Goal: Task Accomplishment & Management: Use online tool/utility

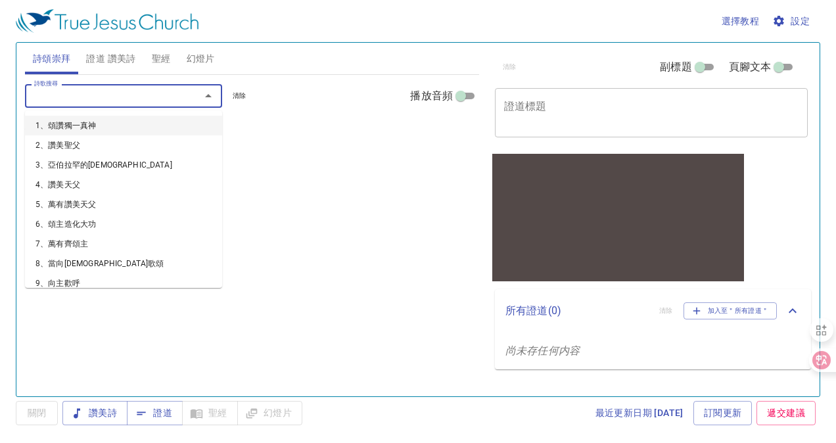
click at [128, 94] on input "詩歌搜尋" at bounding box center [104, 95] width 151 height 15
click at [102, 128] on li "1、頌讚獨一真神" at bounding box center [123, 126] width 197 height 20
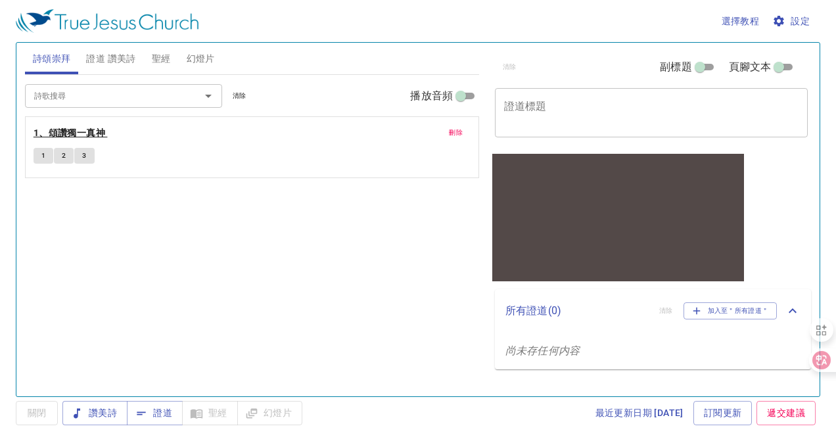
click at [81, 135] on b "1、頌讚獨一真神" at bounding box center [70, 133] width 72 height 16
click at [60, 152] on button "2" at bounding box center [64, 156] width 20 height 16
click at [86, 158] on span "3" at bounding box center [84, 156] width 4 height 12
click at [62, 160] on span "2" at bounding box center [64, 156] width 4 height 12
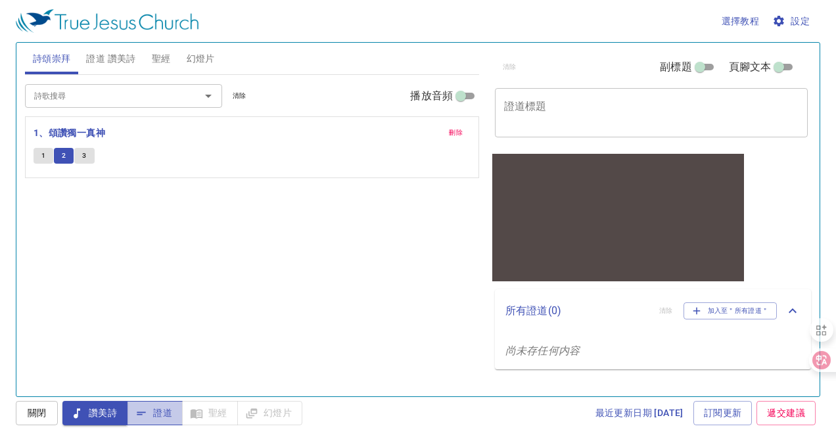
click at [143, 416] on icon "button" at bounding box center [141, 413] width 13 height 13
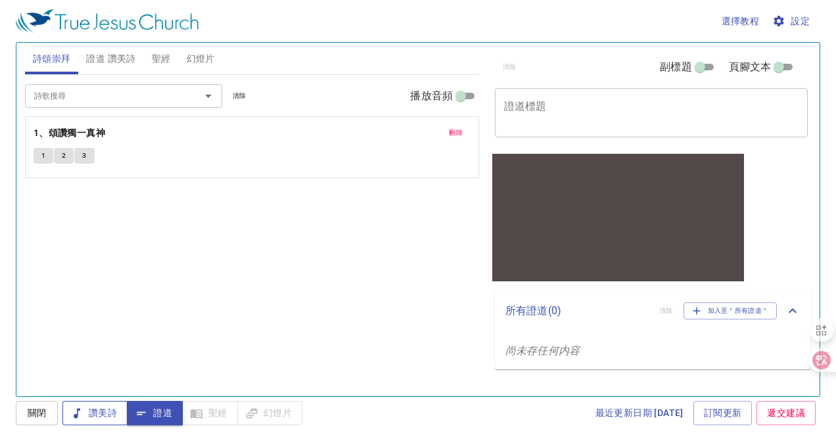
click at [110, 414] on span "讚美詩" at bounding box center [95, 413] width 44 height 16
click at [147, 412] on icon "button" at bounding box center [141, 413] width 13 height 13
click at [102, 411] on span "讚美詩" at bounding box center [95, 413] width 44 height 16
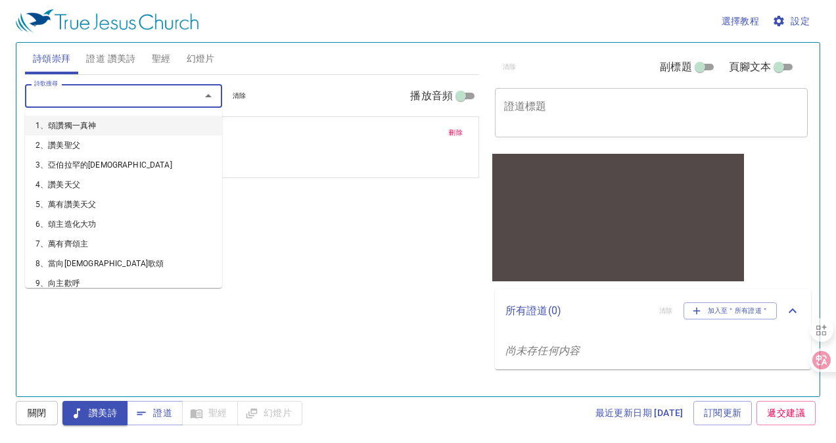
click at [95, 94] on input "詩歌搜尋" at bounding box center [104, 95] width 151 height 15
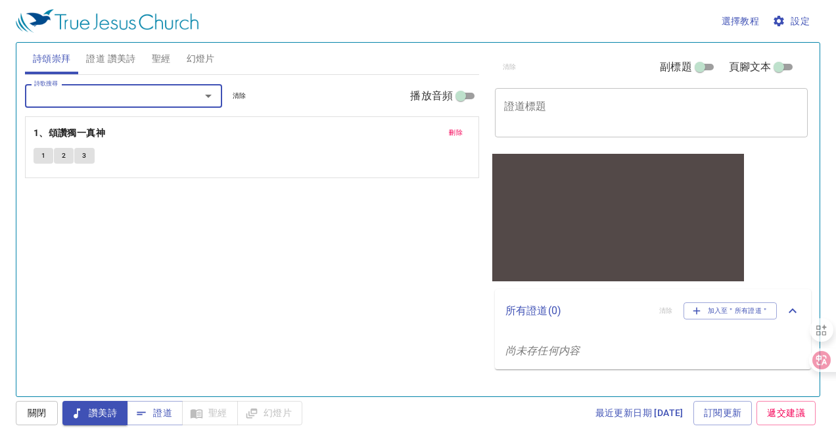
click at [99, 95] on input "詩歌搜尋" at bounding box center [104, 95] width 151 height 15
drag, startPoint x: 198, startPoint y: 147, endPoint x: 98, endPoint y: 149, distance: 100.0
click at [197, 147] on div "刪除 1、頌讚獨一真神 1 2 3" at bounding box center [252, 147] width 453 height 60
click at [40, 157] on button "1" at bounding box center [44, 156] width 20 height 16
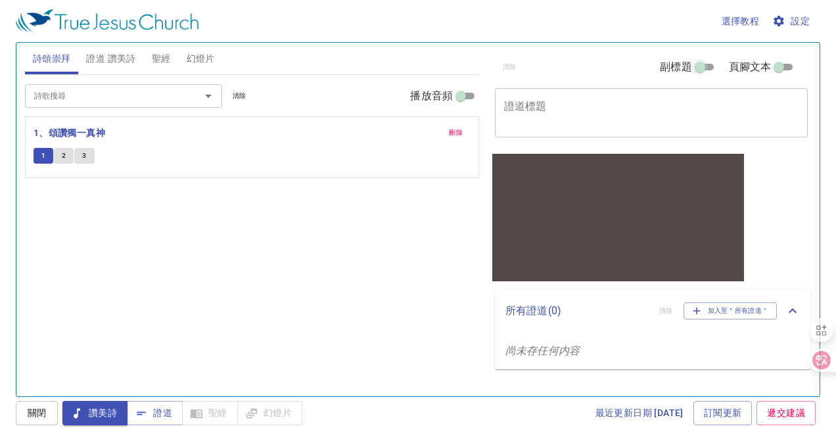
click at [701, 68] on input "副標題" at bounding box center [700, 70] width 47 height 16
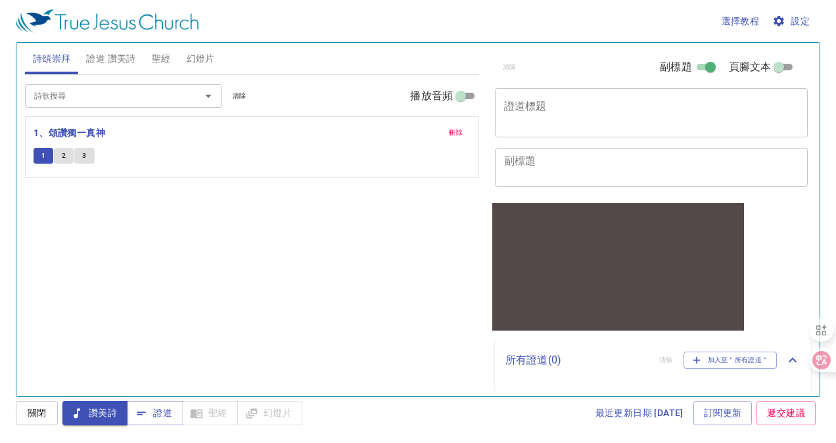
click at [704, 67] on input "副標題" at bounding box center [710, 70] width 47 height 16
checkbox input "false"
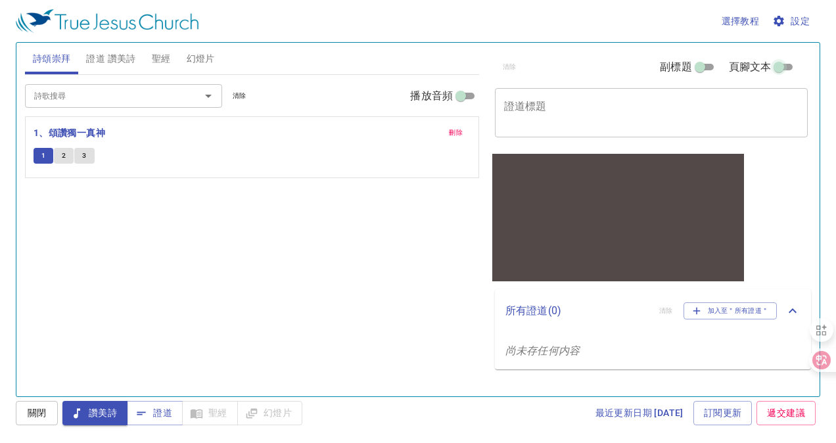
click at [793, 62] on input "頁腳文本" at bounding box center [779, 70] width 47 height 16
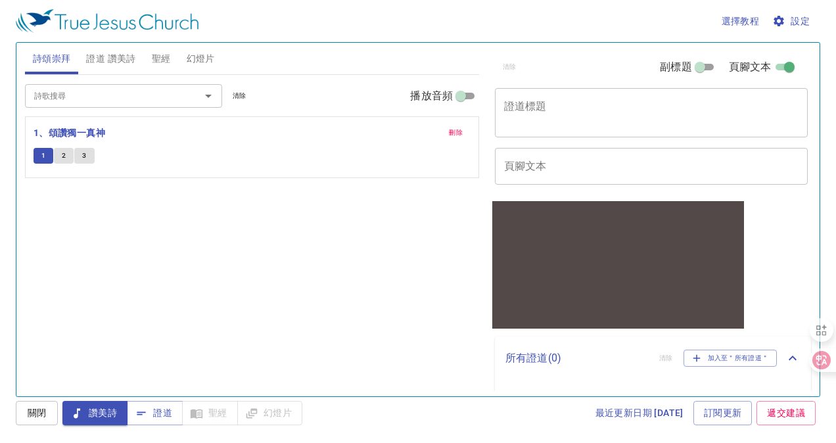
click at [785, 66] on input "頁腳文本" at bounding box center [789, 70] width 47 height 16
checkbox input "false"
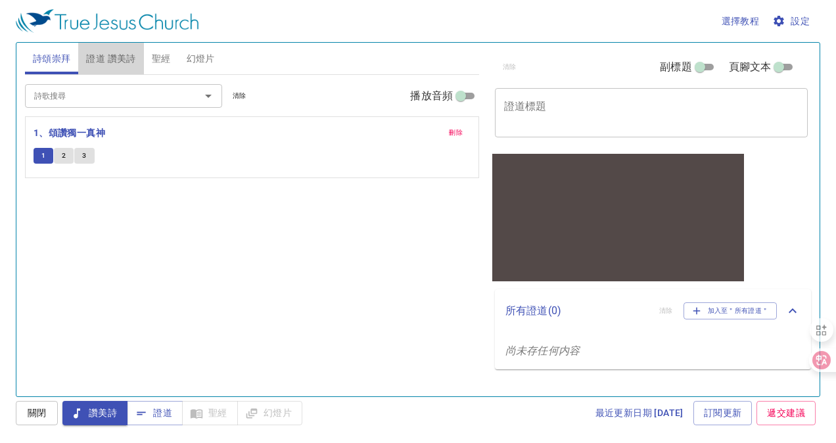
click at [119, 61] on span "證道 讚美詩" at bounding box center [110, 59] width 49 height 16
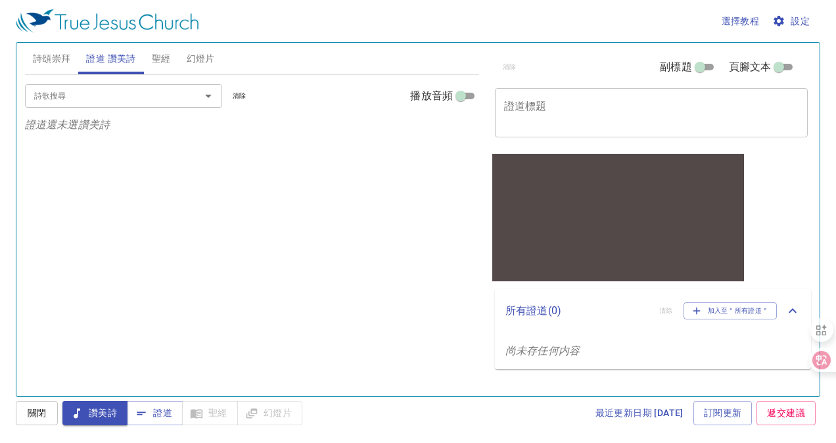
click at [163, 58] on span "聖經" at bounding box center [161, 59] width 19 height 16
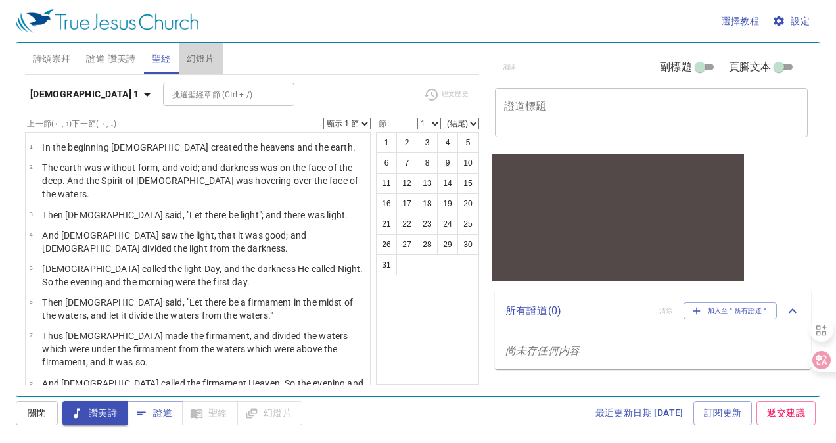
click at [189, 58] on span "幻燈片" at bounding box center [201, 59] width 28 height 16
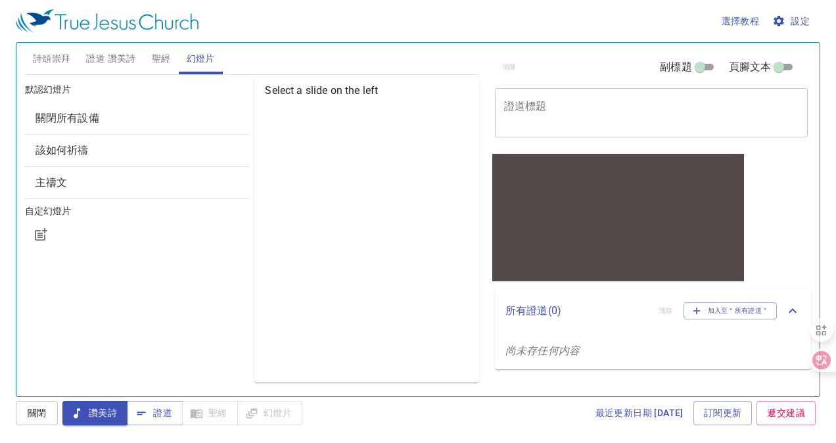
click at [64, 183] on span "主禱文" at bounding box center [52, 182] width 32 height 12
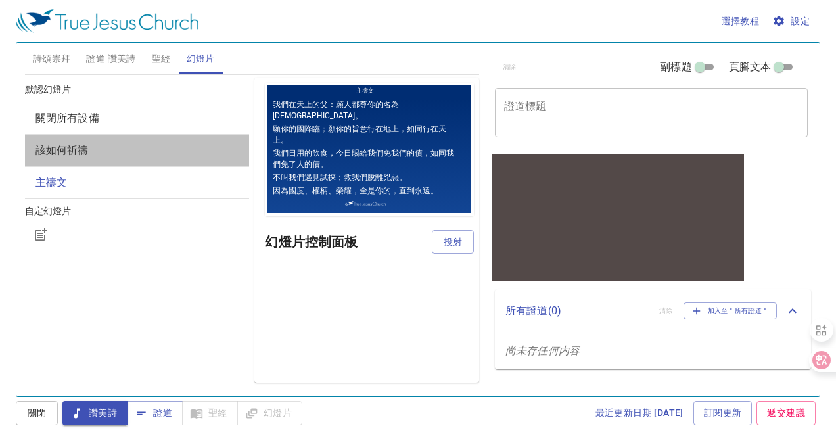
click at [82, 150] on span "該如何祈禱" at bounding box center [62, 150] width 53 height 12
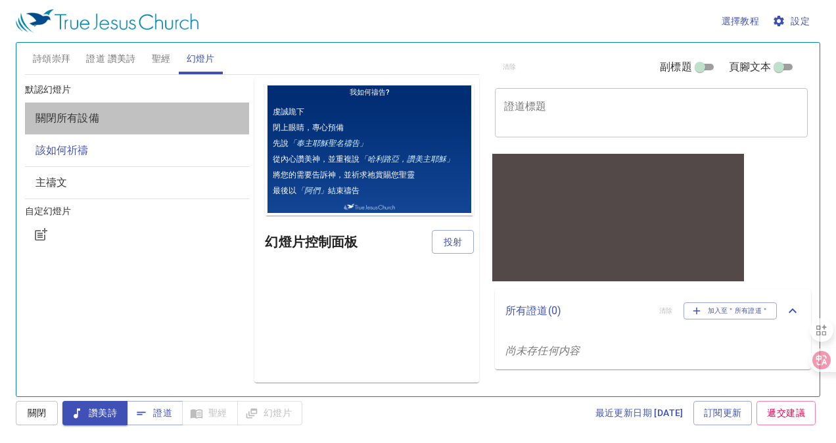
click at [72, 122] on span "關閉所有設備" at bounding box center [68, 118] width 64 height 12
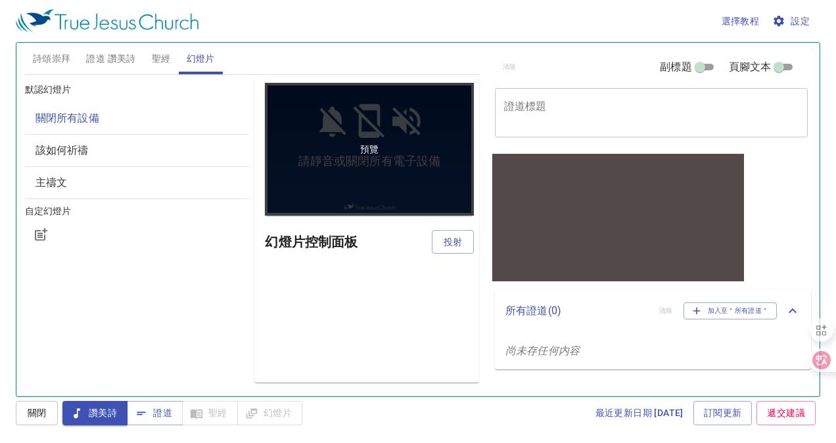
click at [352, 153] on div "預覽" at bounding box center [369, 149] width 209 height 133
click at [370, 136] on div "預覽" at bounding box center [369, 149] width 209 height 133
click at [367, 163] on div "預覽" at bounding box center [369, 149] width 209 height 133
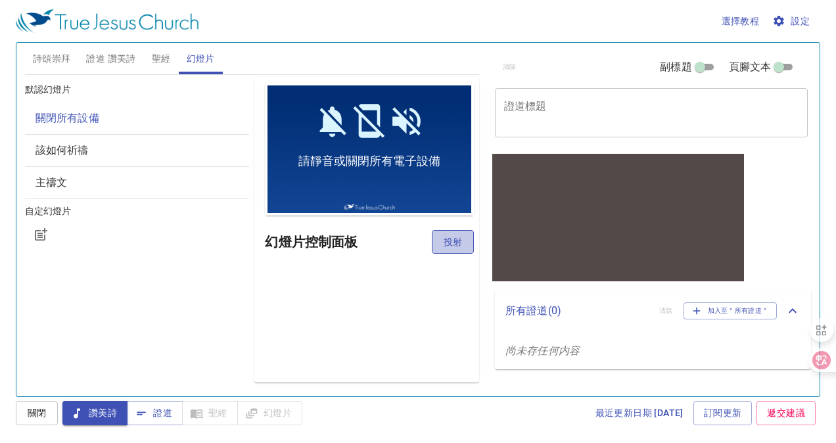
click at [460, 237] on span "投射" at bounding box center [453, 242] width 21 height 16
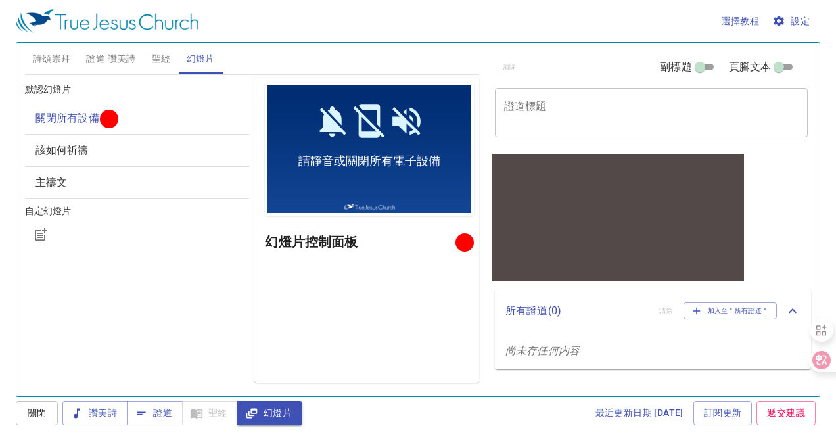
click at [462, 242] on div at bounding box center [465, 243] width 10 height 10
click at [285, 408] on span "幻燈片" at bounding box center [270, 413] width 44 height 16
click at [96, 122] on span "關閉所有設備" at bounding box center [68, 118] width 64 height 12
click at [253, 412] on icon "button" at bounding box center [251, 413] width 13 height 13
click at [221, 406] on div "讚美詩 證道 聖經 幻燈片" at bounding box center [182, 413] width 240 height 24
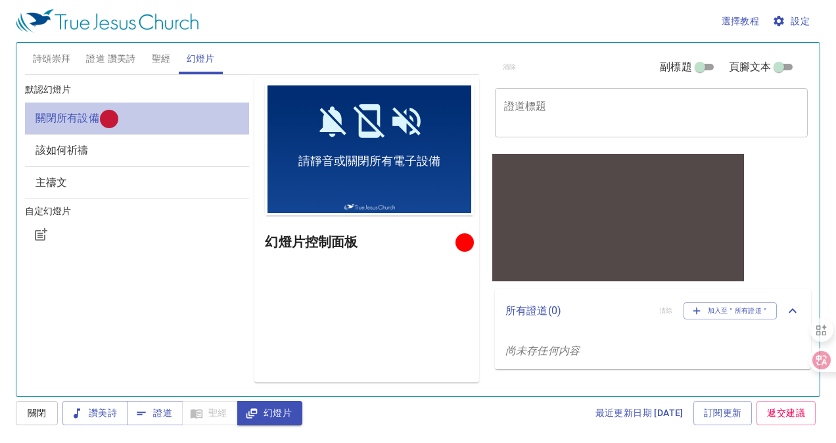
click at [89, 124] on span "關閉所有設備" at bounding box center [68, 118] width 64 height 12
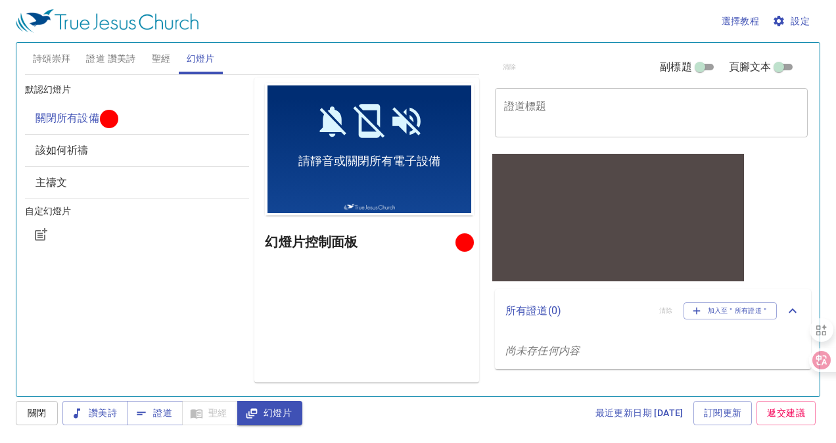
click at [89, 123] on span "關閉所有設備" at bounding box center [68, 118] width 64 height 12
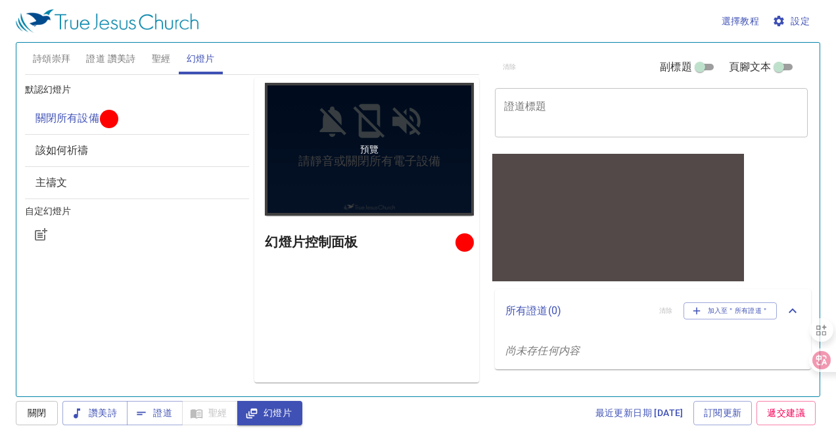
click at [349, 125] on div "預覽" at bounding box center [369, 149] width 209 height 133
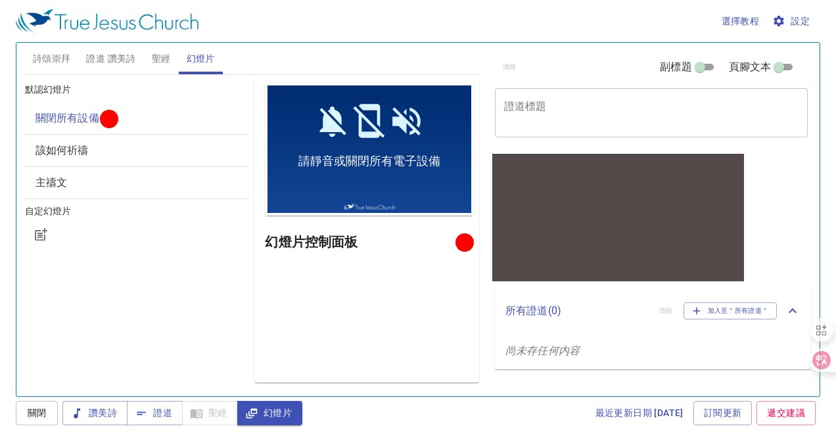
click at [451, 233] on h6 "幻燈片控制面板" at bounding box center [362, 241] width 195 height 21
click at [252, 405] on span "幻燈片" at bounding box center [270, 413] width 44 height 16
click at [162, 415] on span "證道" at bounding box center [154, 413] width 35 height 16
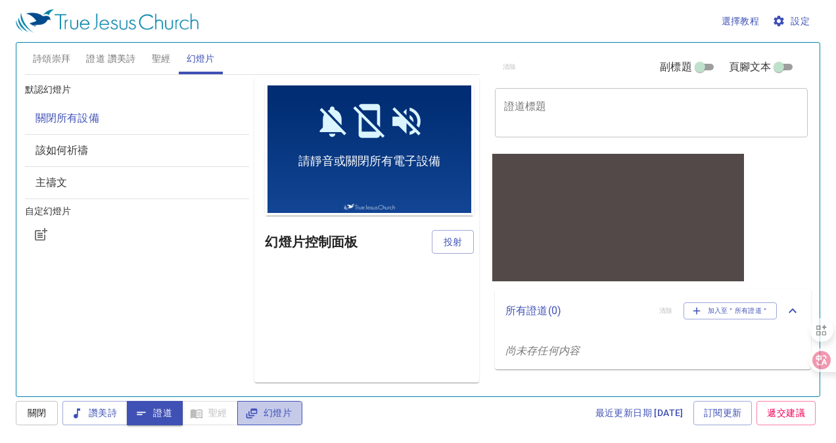
click at [250, 404] on button "幻燈片" at bounding box center [269, 413] width 65 height 24
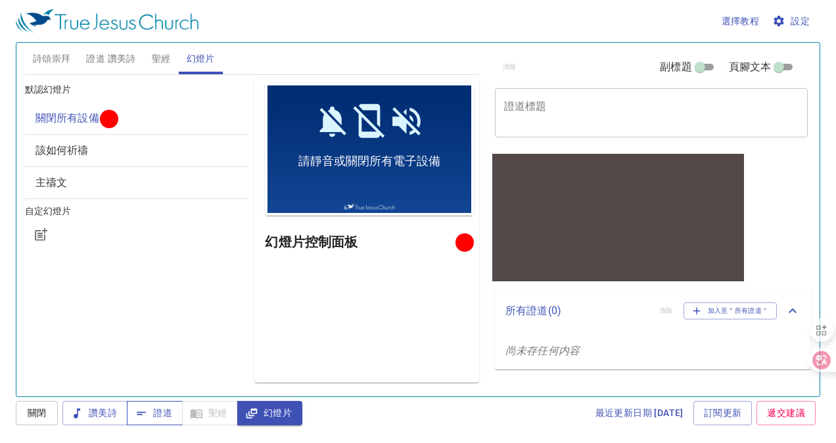
click at [141, 415] on icon "button" at bounding box center [141, 413] width 9 height 3
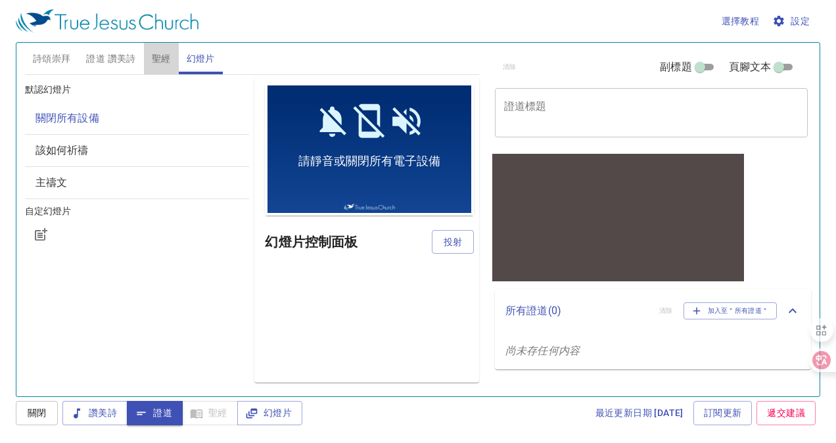
click at [158, 60] on span "聖經" at bounding box center [161, 59] width 19 height 16
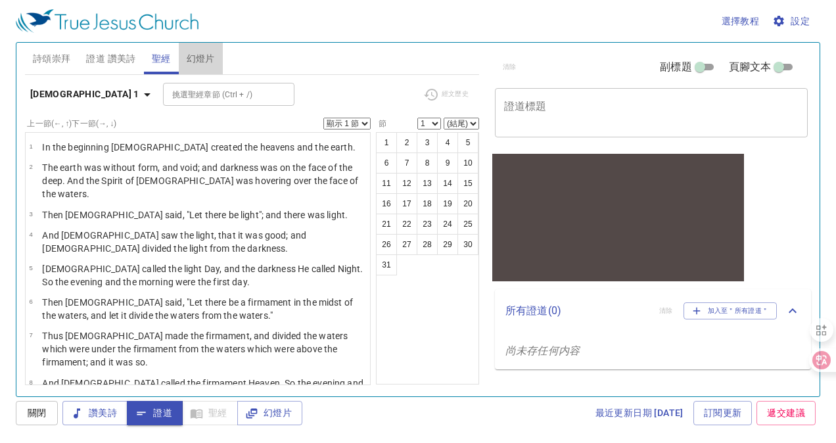
click at [210, 59] on span "幻燈片" at bounding box center [201, 59] width 28 height 16
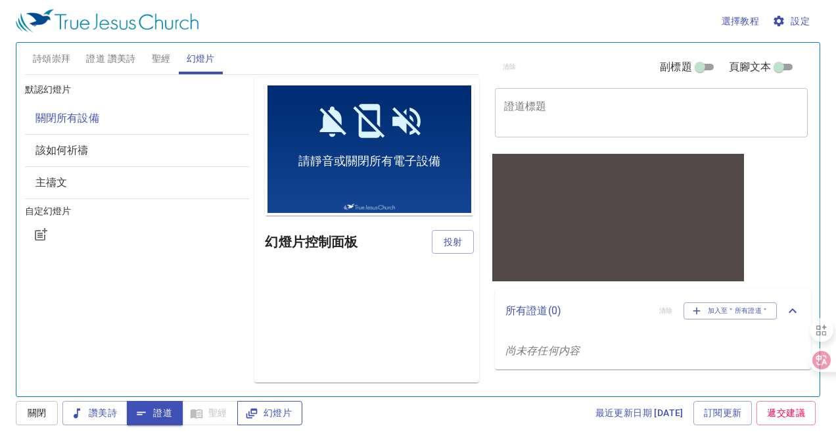
click at [244, 404] on button "幻燈片" at bounding box center [269, 413] width 65 height 24
click at [245, 404] on button "幻燈片" at bounding box center [269, 413] width 65 height 24
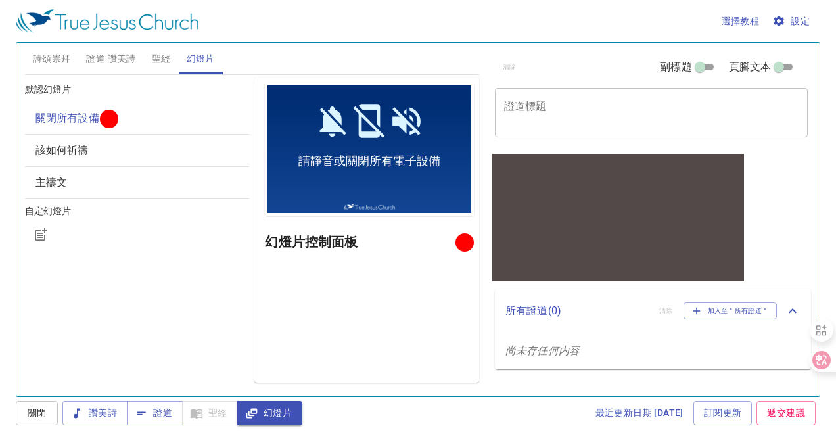
click at [172, 55] on button "聖經" at bounding box center [161, 59] width 35 height 32
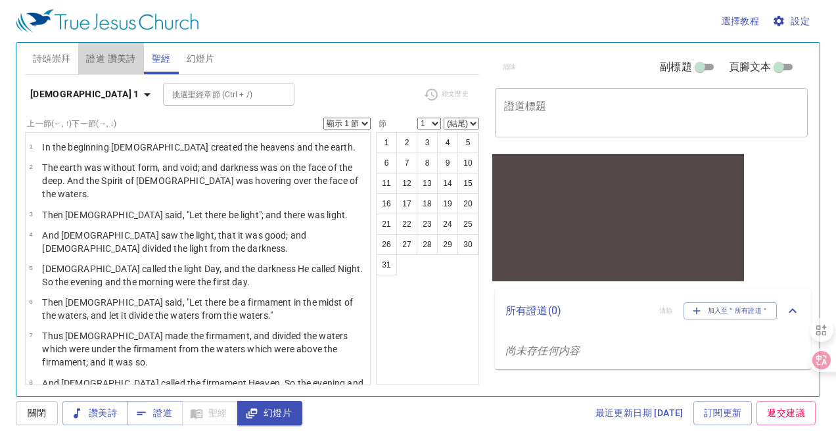
click at [101, 53] on span "證道 讚美詩" at bounding box center [110, 59] width 49 height 16
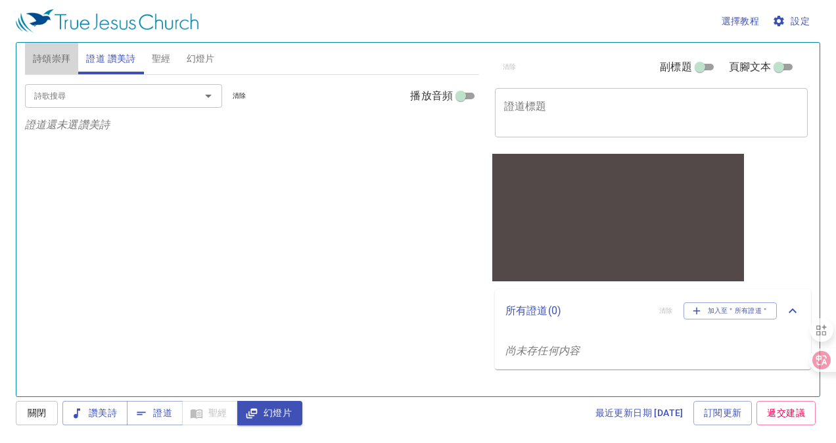
click at [56, 69] on button "詩頌崇拜" at bounding box center [52, 59] width 54 height 32
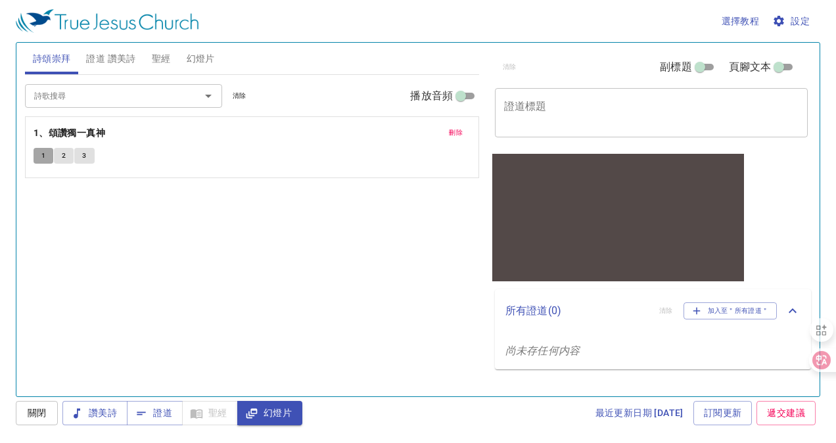
click at [35, 156] on button "1" at bounding box center [44, 156] width 20 height 16
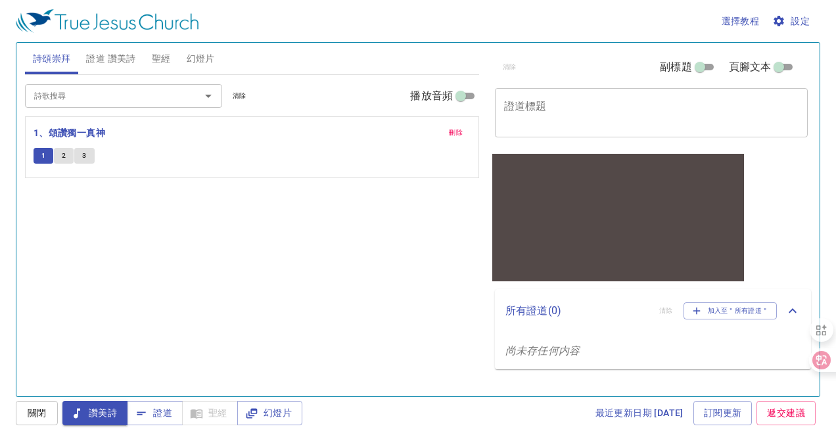
click at [255, 426] on div "選擇教程 設定 詩頌崇拜 證道 讚美詩 聖經 幻燈片 詩歌搜尋 詩歌搜尋 清除 播放音頻 刪除 1、頌讚獨一真神 1 2 3 詩歌搜尋 詩歌搜尋 清除 播放音…" at bounding box center [418, 221] width 836 height 443
click at [258, 416] on icon "button" at bounding box center [251, 413] width 13 height 13
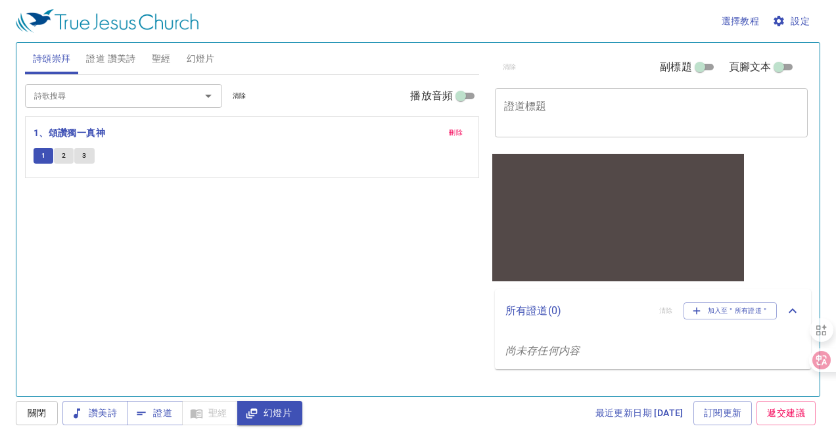
click at [199, 58] on span "幻燈片" at bounding box center [201, 59] width 28 height 16
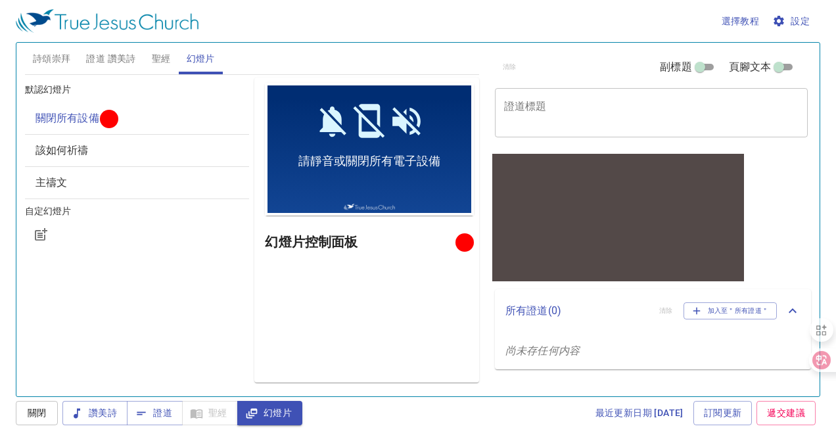
drag, startPoint x: 459, startPoint y: 242, endPoint x: 447, endPoint y: 239, distance: 12.1
click at [460, 242] on div at bounding box center [465, 243] width 10 height 10
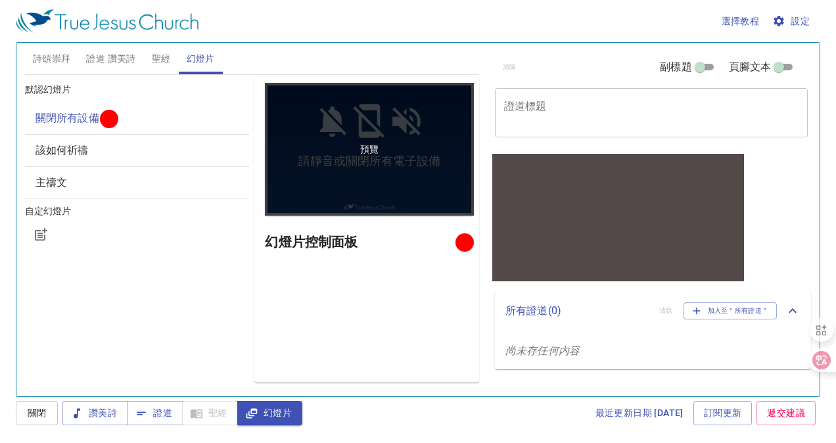
drag, startPoint x: 333, startPoint y: 227, endPoint x: 368, endPoint y: 180, distance: 57.9
click at [338, 221] on div "預覽 幻燈片控制面板" at bounding box center [366, 230] width 225 height 305
click at [408, 139] on div "預覽" at bounding box center [369, 149] width 209 height 133
click at [360, 134] on div "預覽" at bounding box center [369, 149] width 209 height 133
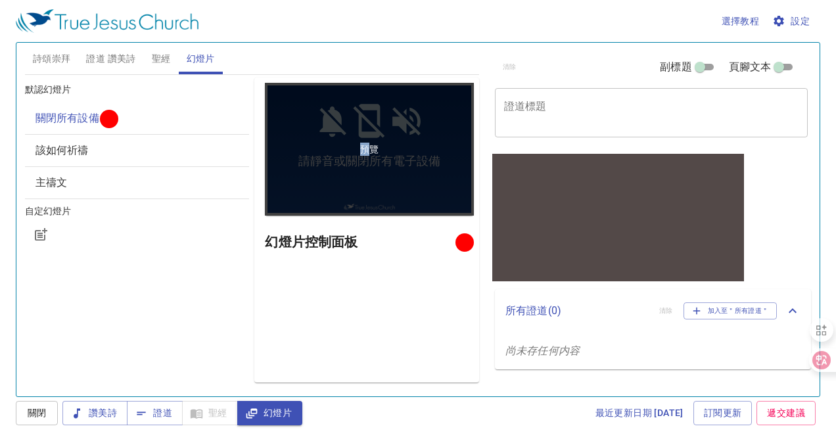
drag, startPoint x: 360, startPoint y: 134, endPoint x: 367, endPoint y: 143, distance: 11.3
click at [367, 143] on p "預覽" at bounding box center [369, 149] width 18 height 13
click at [304, 145] on div "預覽" at bounding box center [369, 149] width 209 height 133
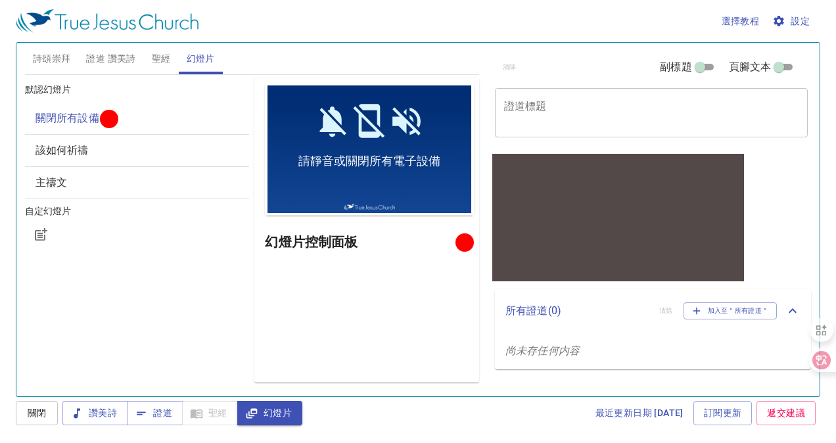
click at [118, 124] on span "關閉所有設備" at bounding box center [138, 118] width 204 height 16
click at [245, 408] on button "幻燈片" at bounding box center [269, 413] width 65 height 24
click at [124, 156] on span "該如何祈禱" at bounding box center [138, 151] width 204 height 16
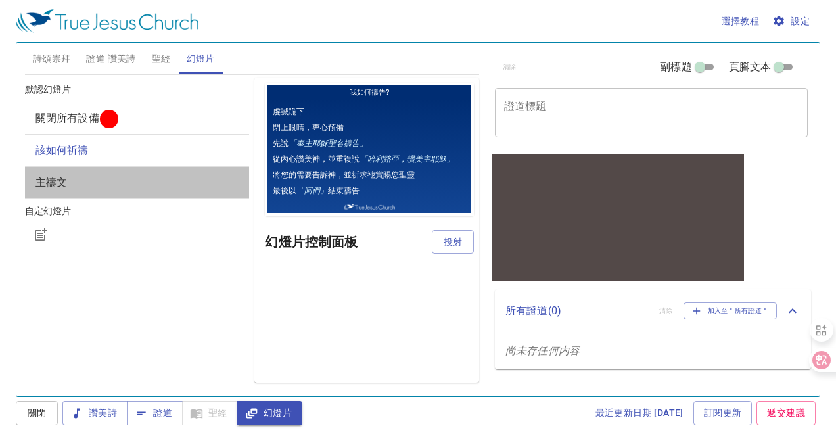
click at [123, 176] on span "主禱文" at bounding box center [138, 183] width 204 height 16
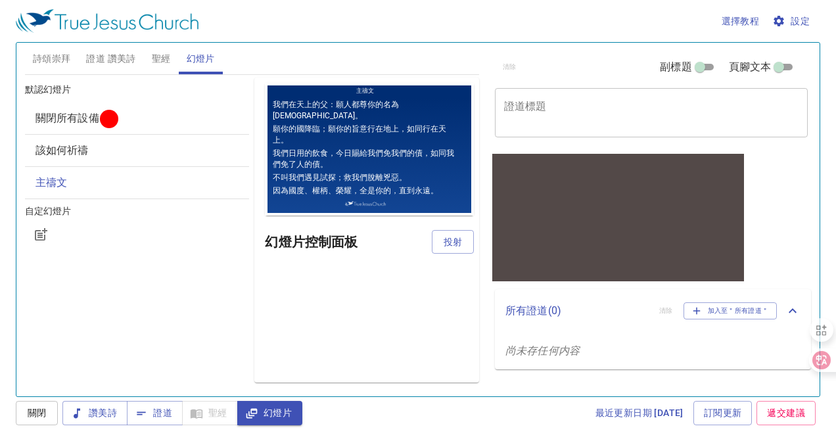
click at [149, 149] on span "該如何祈禱" at bounding box center [138, 151] width 204 height 16
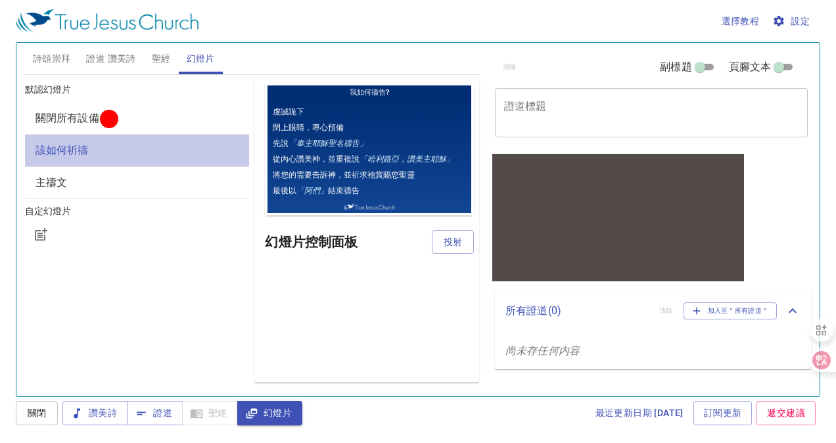
click at [147, 160] on div "該如何祈禱" at bounding box center [137, 151] width 225 height 32
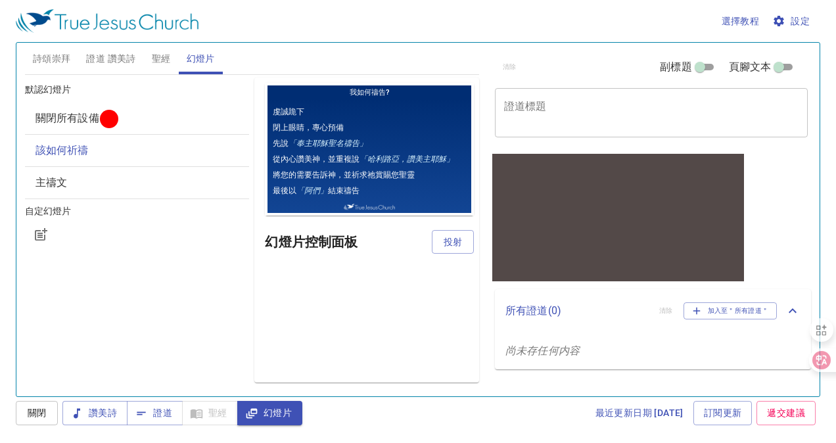
click at [148, 179] on span "主禱文" at bounding box center [138, 183] width 204 height 16
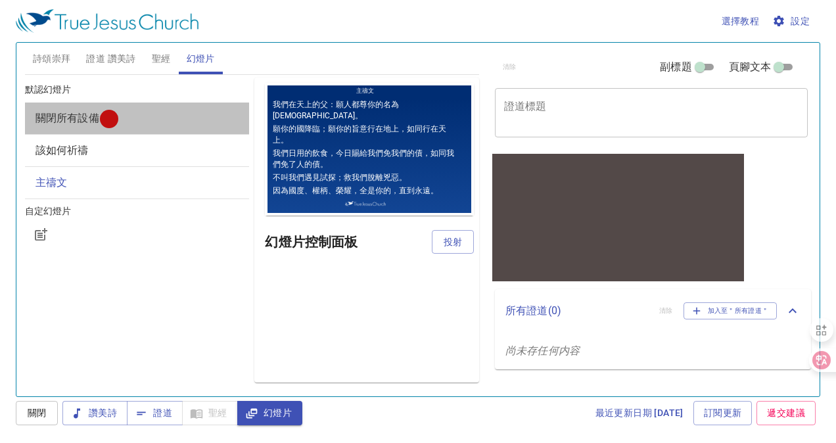
click at [128, 117] on span "關閉所有設備" at bounding box center [138, 118] width 204 height 16
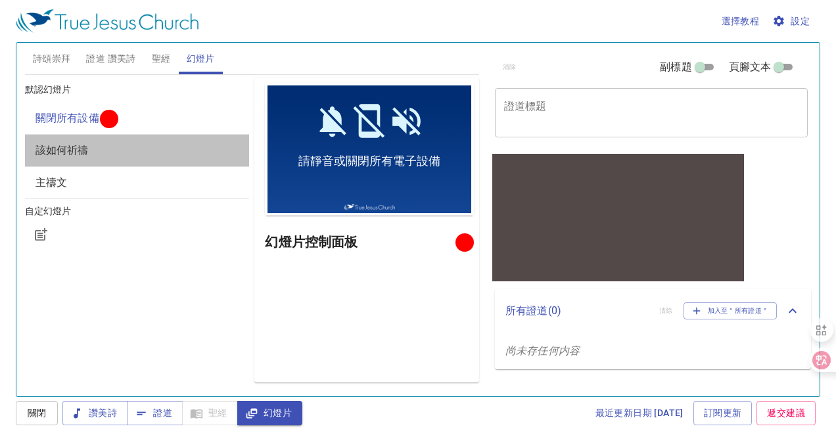
click at [108, 140] on div "該如何祈禱" at bounding box center [137, 151] width 225 height 32
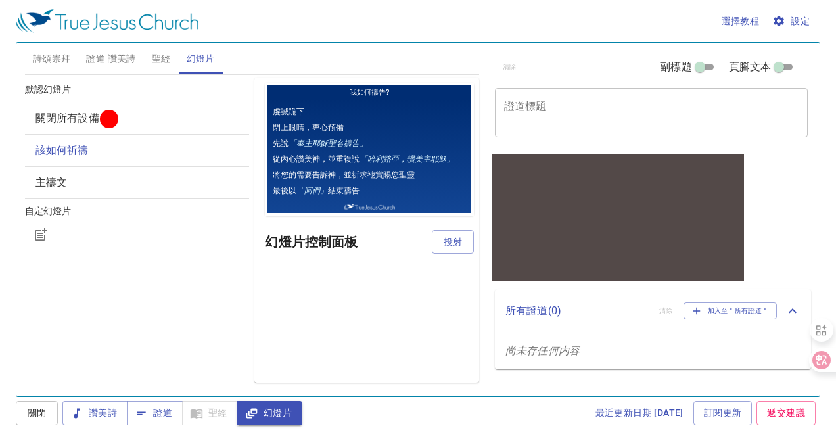
click at [139, 117] on span "關閉所有設備" at bounding box center [138, 118] width 204 height 16
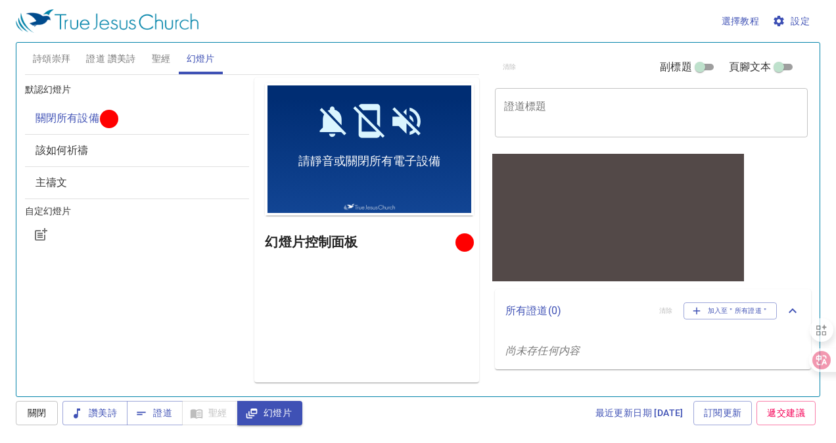
click at [456, 247] on div "幻燈片控制面板" at bounding box center [369, 242] width 209 height 32
click at [464, 243] on div at bounding box center [465, 243] width 10 height 10
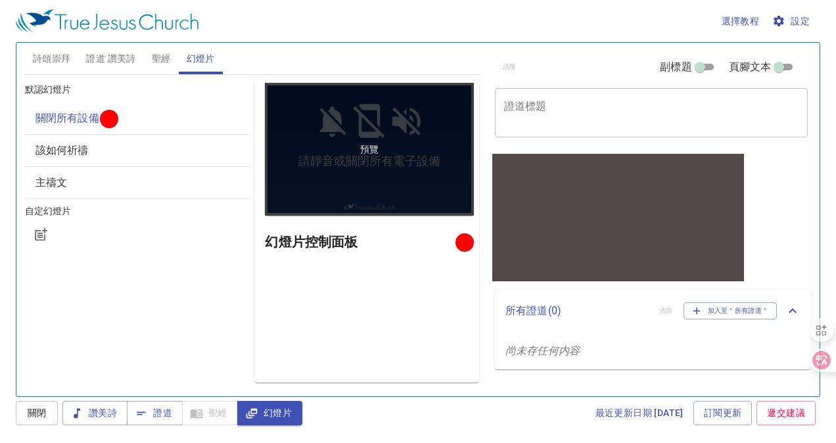
click at [395, 153] on div "預覽" at bounding box center [369, 149] width 209 height 133
drag, startPoint x: 363, startPoint y: 176, endPoint x: 339, endPoint y: 211, distance: 43.0
click at [362, 181] on div "預覽" at bounding box center [369, 149] width 209 height 133
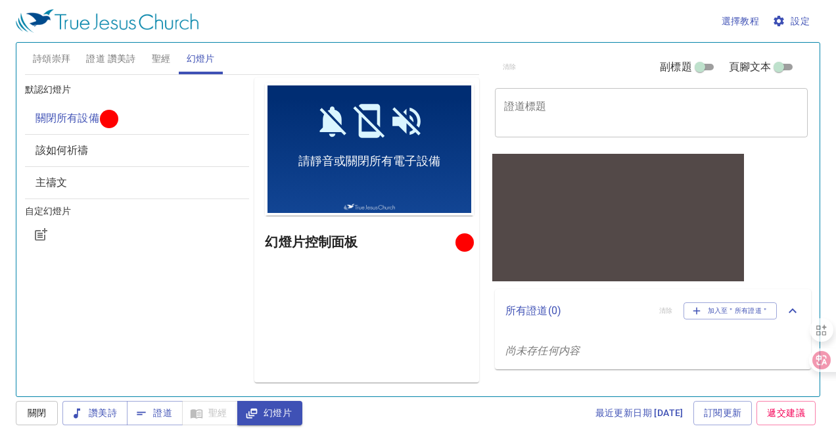
click at [304, 241] on h6 "幻燈片控制面板" at bounding box center [362, 241] width 195 height 21
click at [282, 420] on span "幻燈片" at bounding box center [270, 413] width 44 height 16
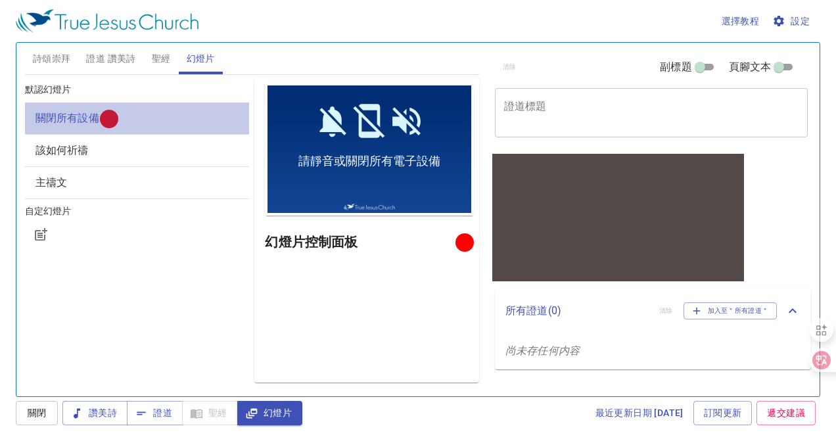
click at [74, 124] on span "關閉所有設備" at bounding box center [68, 118] width 64 height 12
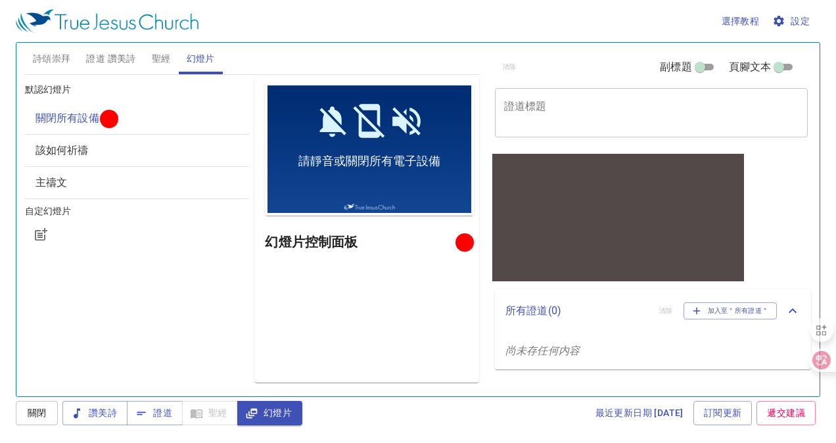
click at [61, 90] on h6 "默認幻燈片" at bounding box center [137, 90] width 225 height 14
click at [181, 60] on button "幻燈片" at bounding box center [201, 59] width 44 height 32
click at [97, 401] on button "讚美詩" at bounding box center [94, 413] width 65 height 24
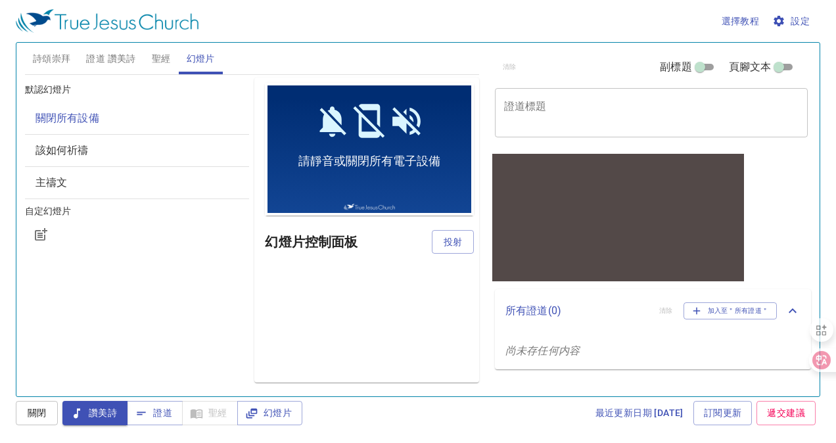
click at [118, 150] on span "該如何祈禱" at bounding box center [138, 151] width 204 height 16
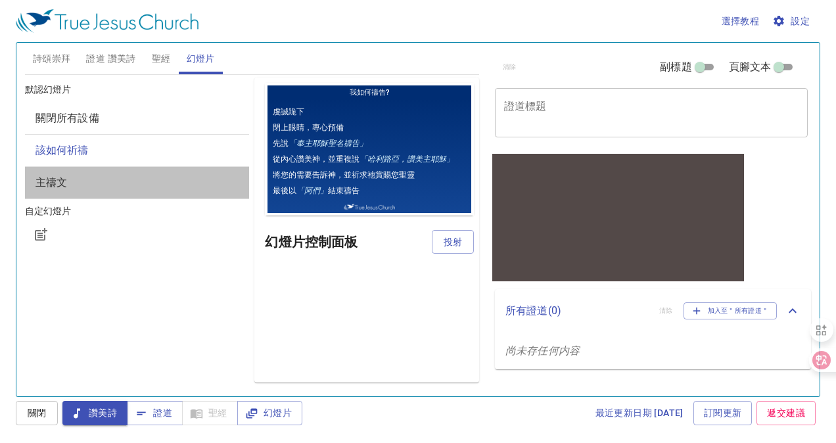
click at [119, 178] on span "主禱文" at bounding box center [138, 183] width 204 height 16
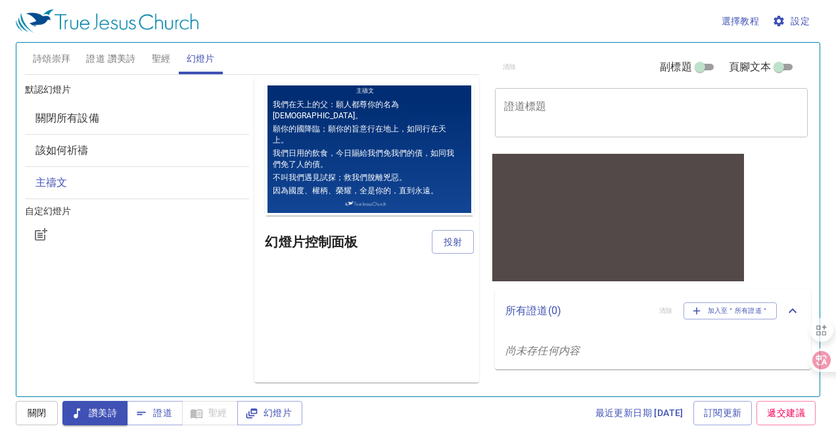
click at [147, 63] on button "聖經" at bounding box center [161, 59] width 35 height 32
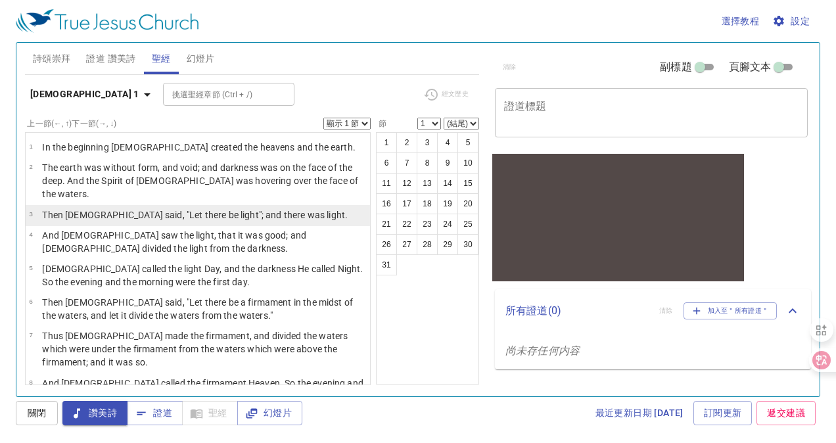
click at [267, 209] on td "Then God said, "Let there be light"; and there was light." at bounding box center [195, 215] width 306 height 15
select select "3"
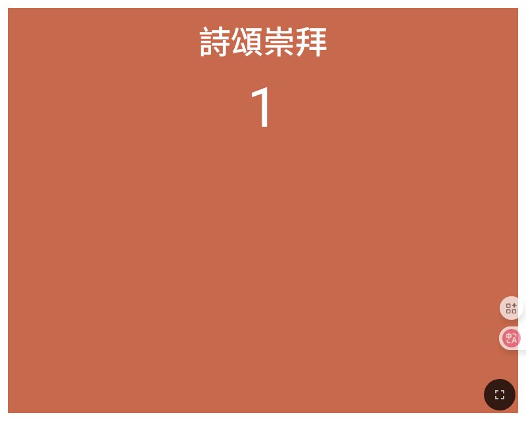
click at [257, 90] on li "1" at bounding box center [263, 108] width 32 height 65
click at [264, 44] on span "詩頌崇拜" at bounding box center [263, 39] width 129 height 47
click at [494, 395] on icon "button" at bounding box center [500, 395] width 16 height 16
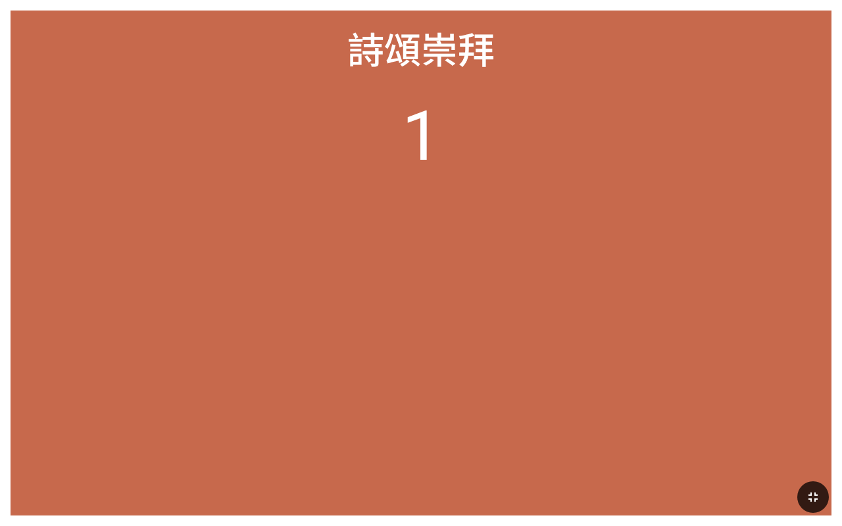
click at [501, 257] on ol "1" at bounding box center [421, 294] width 800 height 399
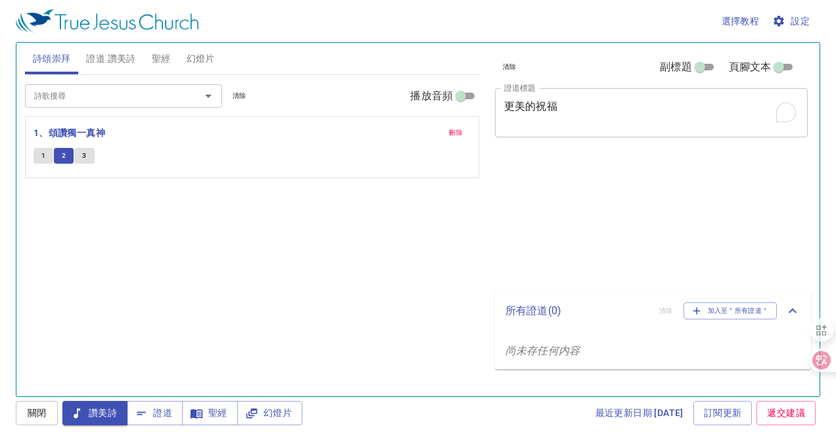
select select "7"
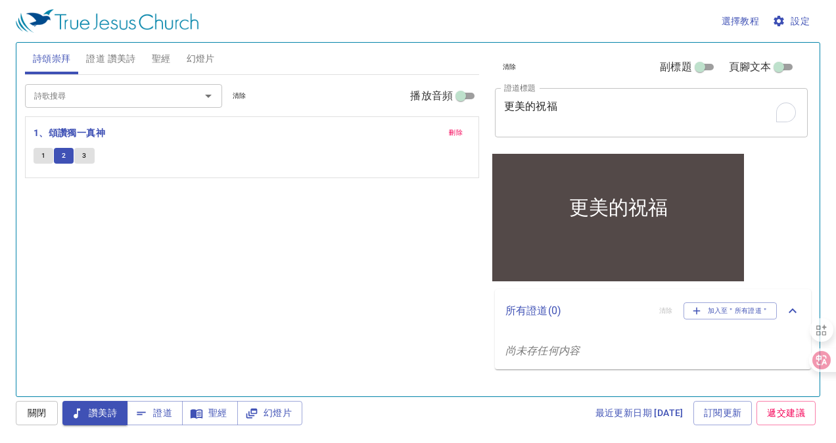
click at [85, 162] on button "3" at bounding box center [84, 156] width 20 height 16
